Goal: Transaction & Acquisition: Purchase product/service

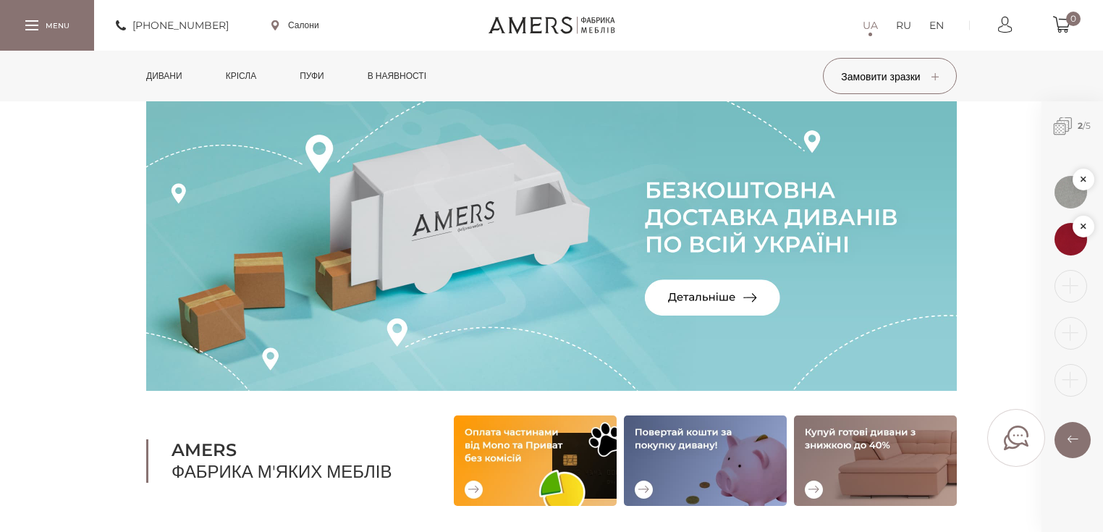
click at [161, 88] on link "Дивани" at bounding box center [164, 76] width 58 height 51
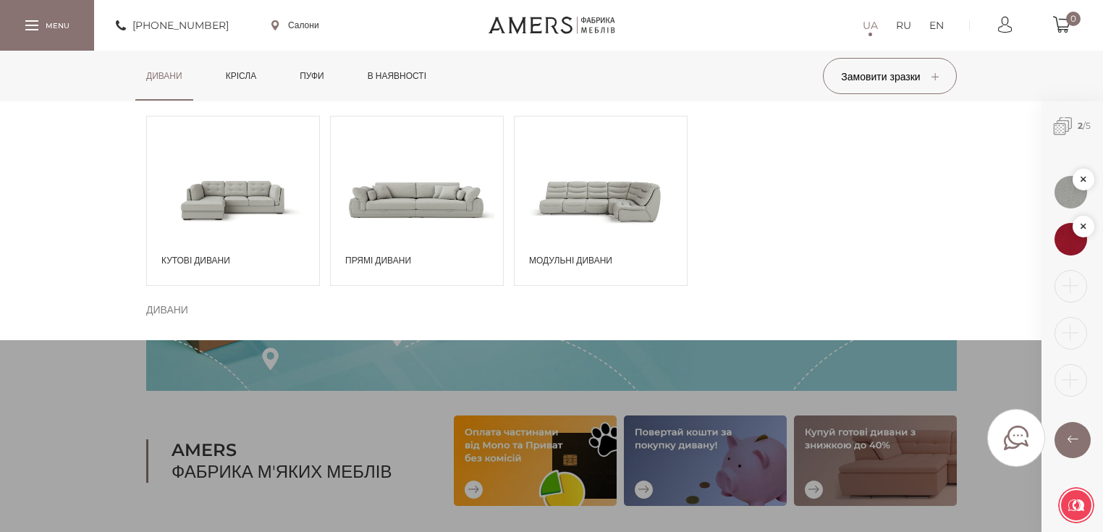
click at [366, 268] on div "Прямі дивани" at bounding box center [417, 201] width 174 height 170
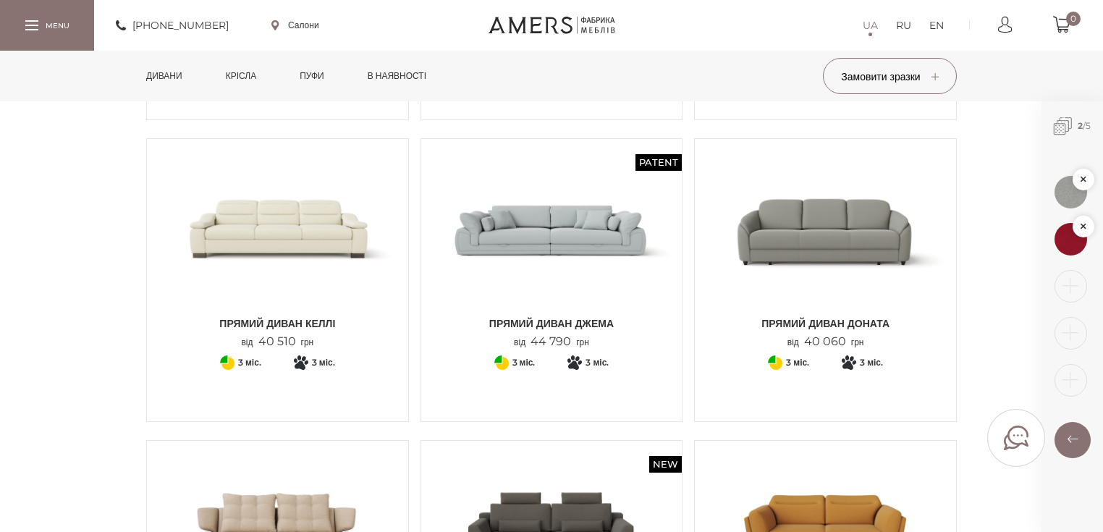
scroll to position [405, 0]
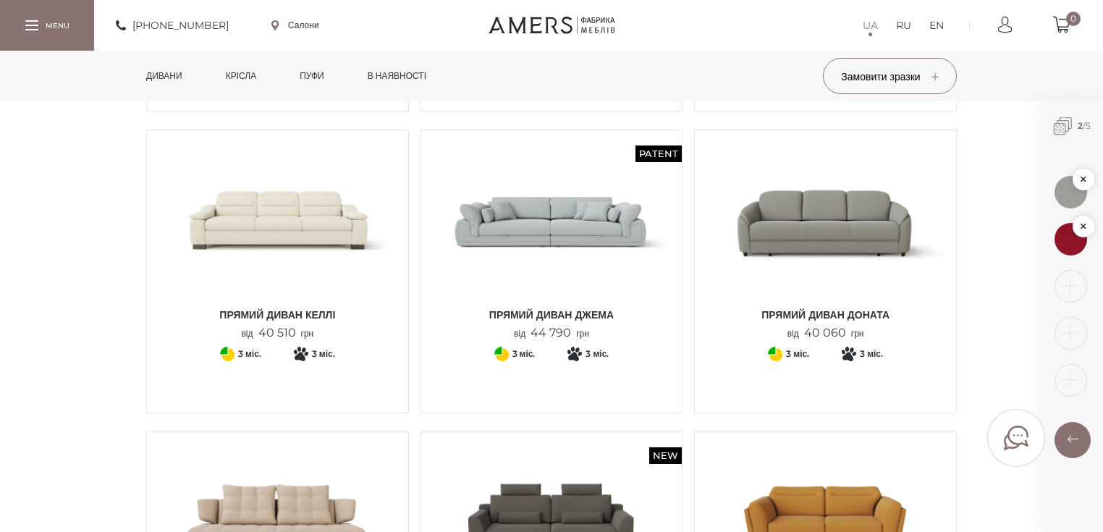
click at [605, 318] on span "Прямий диван ДЖЕМА" at bounding box center [552, 315] width 240 height 14
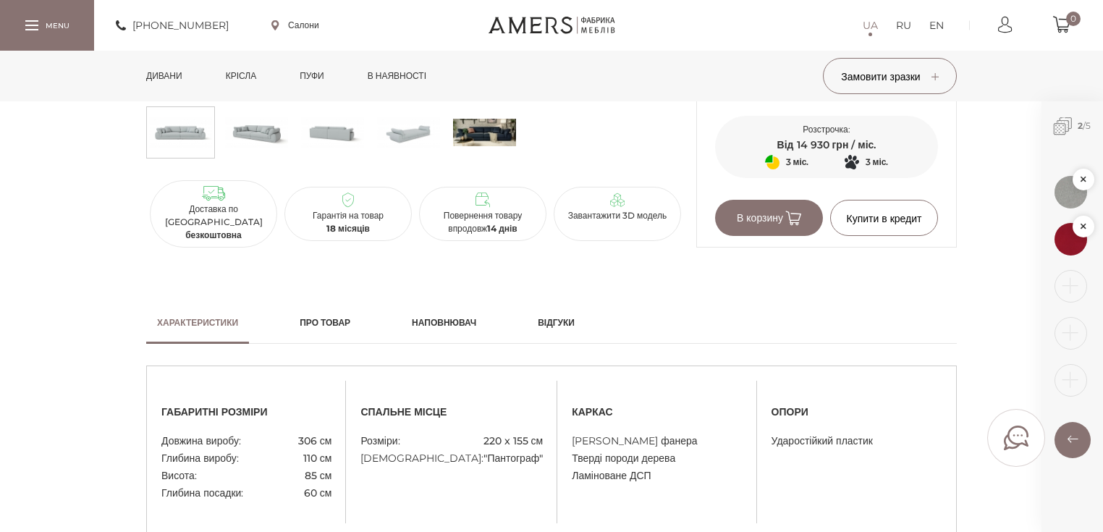
scroll to position [1042, 0]
